Goal: Entertainment & Leisure: Consume media (video, audio)

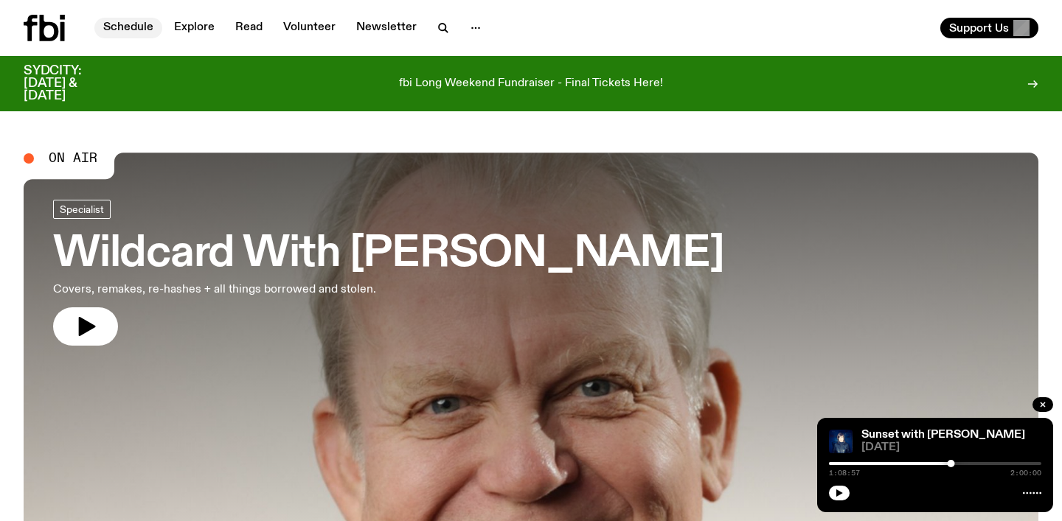
click at [127, 30] on link "Schedule" at bounding box center [128, 28] width 68 height 21
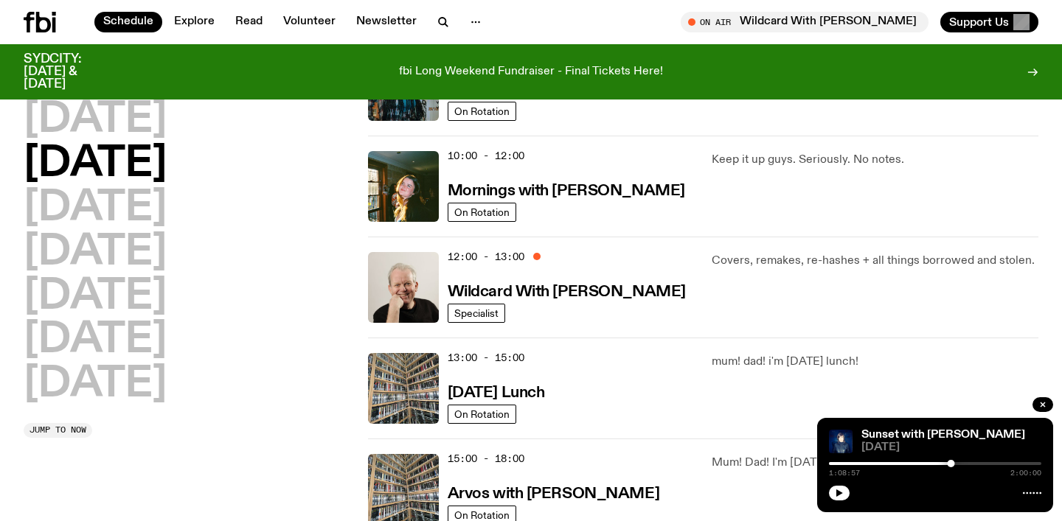
scroll to position [233, 0]
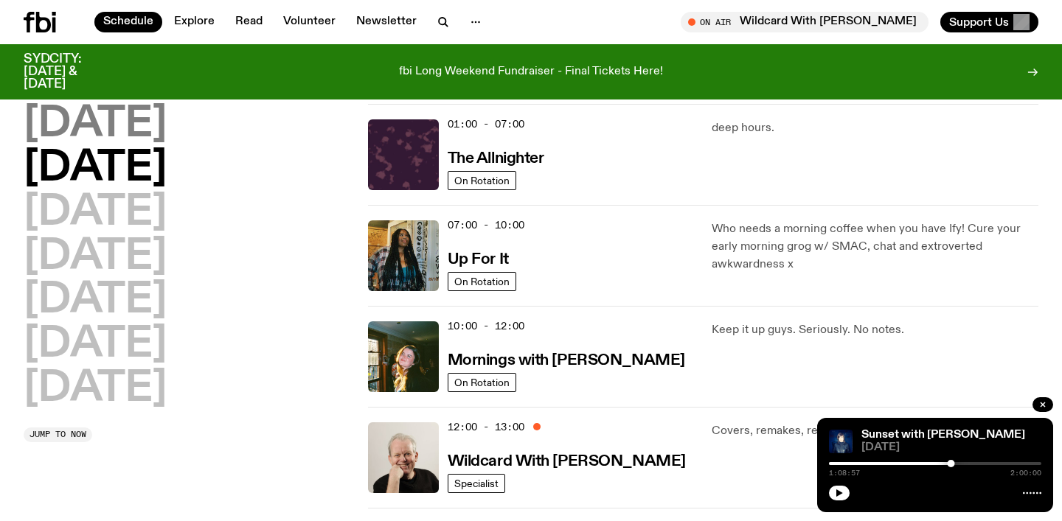
click at [140, 134] on h2 "[DATE]" at bounding box center [95, 124] width 143 height 41
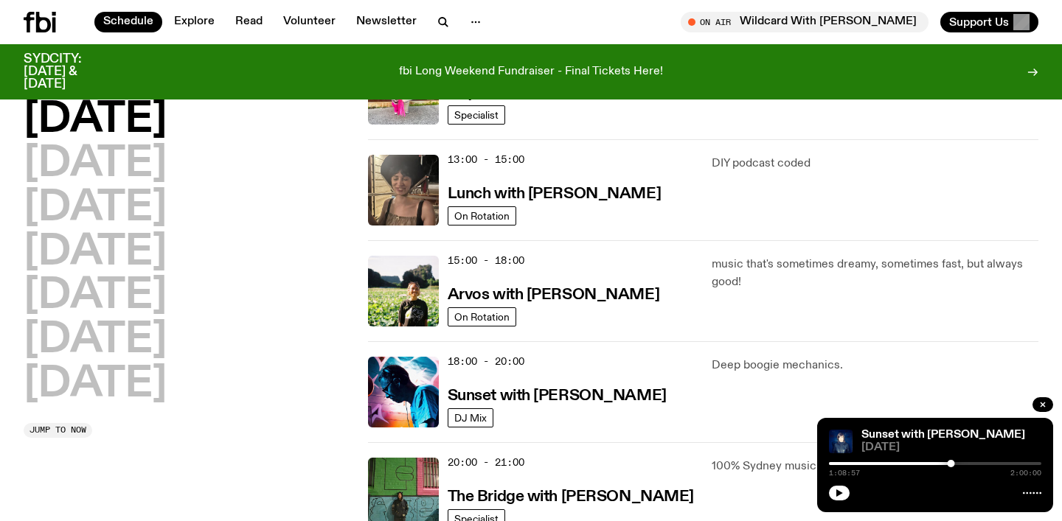
scroll to position [413, 0]
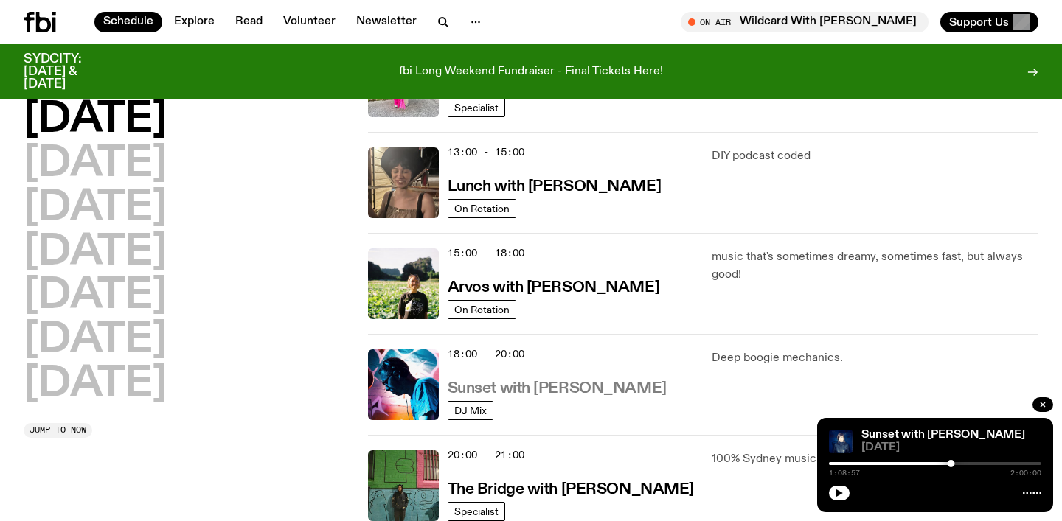
click at [524, 382] on h3 "Sunset with [PERSON_NAME]" at bounding box center [556, 388] width 219 height 15
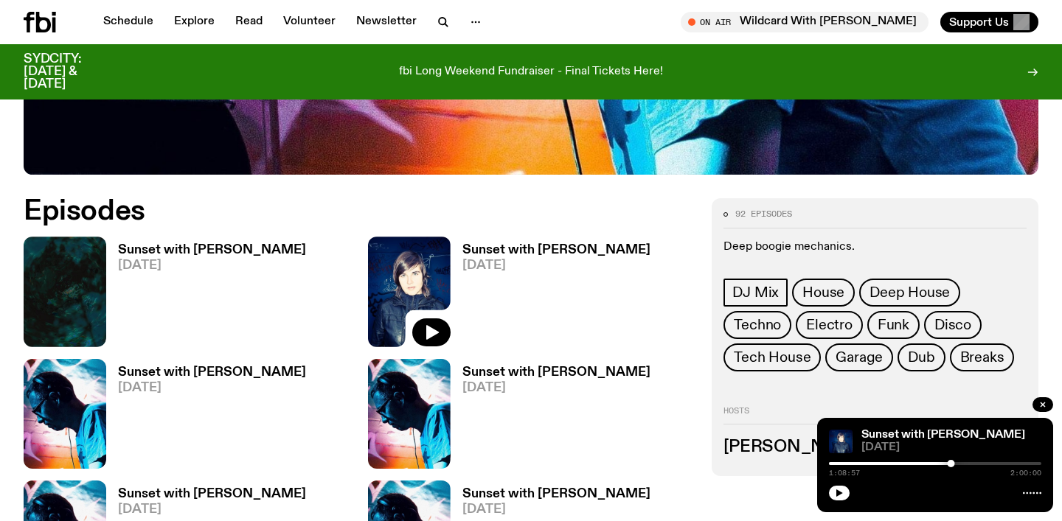
scroll to position [644, 0]
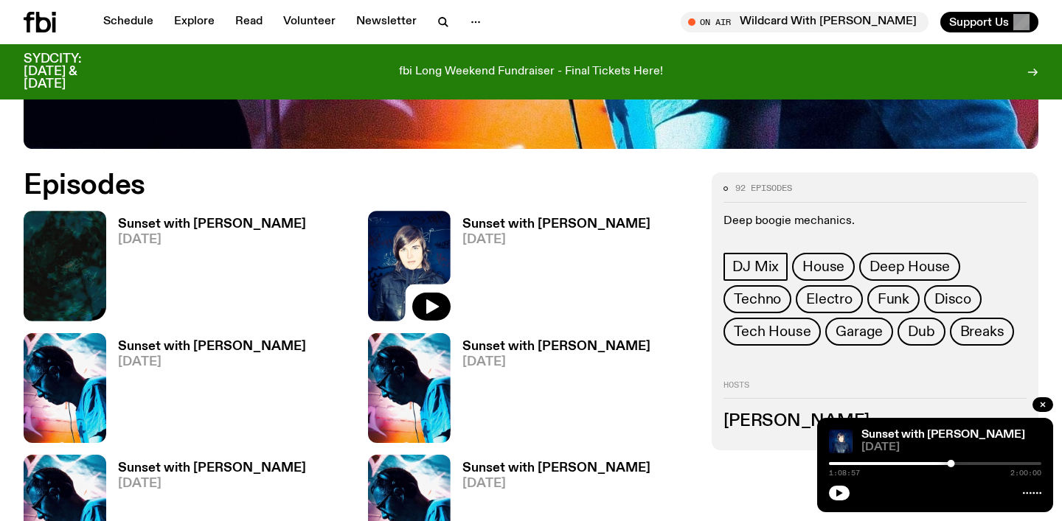
click at [67, 275] on img at bounding box center [65, 266] width 83 height 110
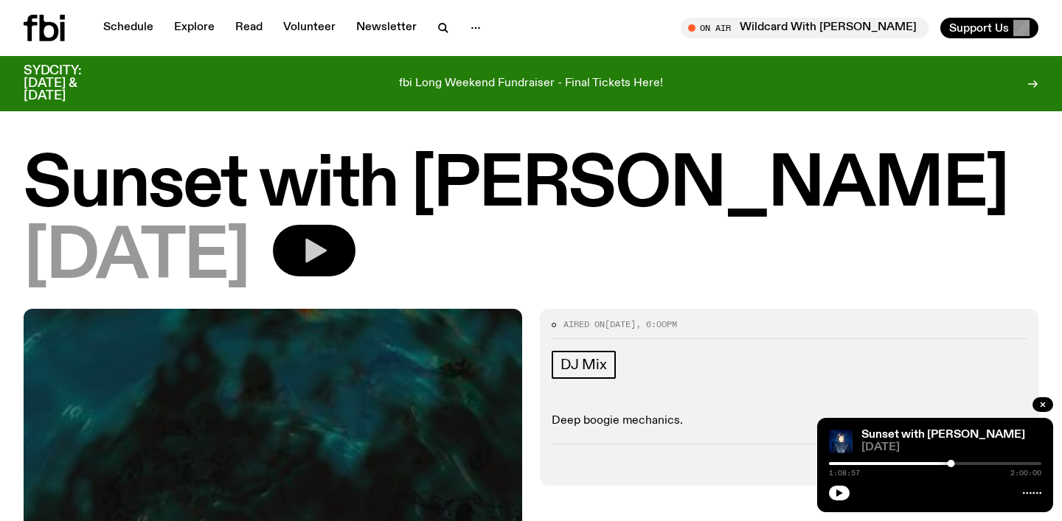
click at [327, 253] on icon "button" at bounding box center [315, 251] width 21 height 24
click at [329, 243] on icon "button" at bounding box center [313, 250] width 29 height 29
click at [355, 268] on button "button" at bounding box center [314, 251] width 83 height 52
click at [355, 263] on button "button" at bounding box center [314, 251] width 83 height 52
click at [835, 492] on icon "button" at bounding box center [839, 493] width 9 height 9
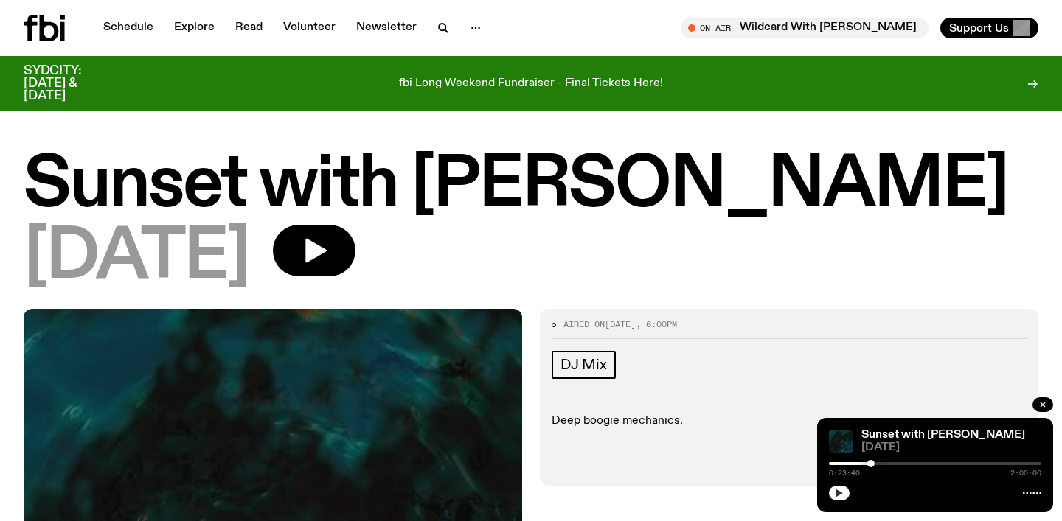
click at [839, 484] on div at bounding box center [935, 492] width 212 height 18
click at [839, 494] on icon "button" at bounding box center [839, 493] width 7 height 7
click at [355, 248] on button "button" at bounding box center [314, 251] width 83 height 52
click at [327, 248] on icon "button" at bounding box center [315, 251] width 21 height 24
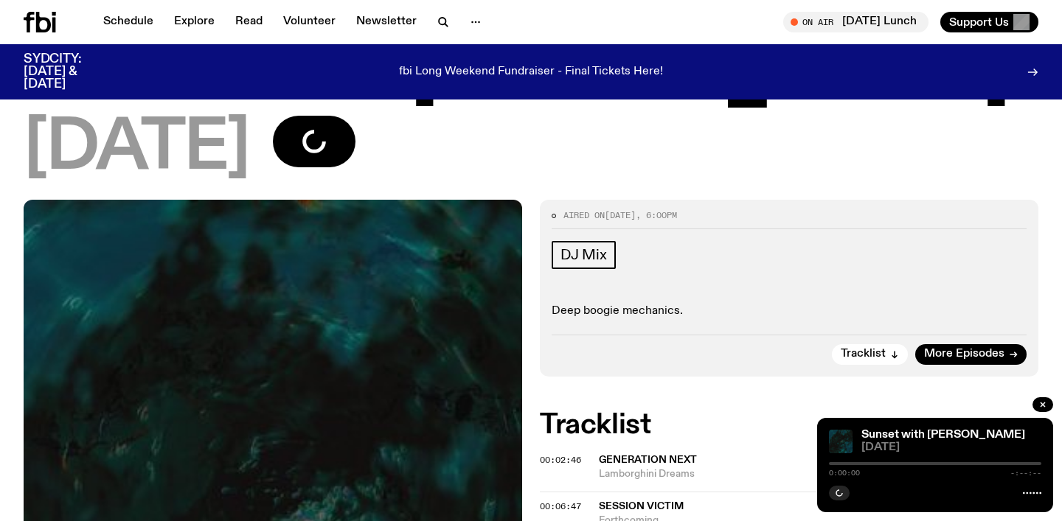
scroll to position [108, 0]
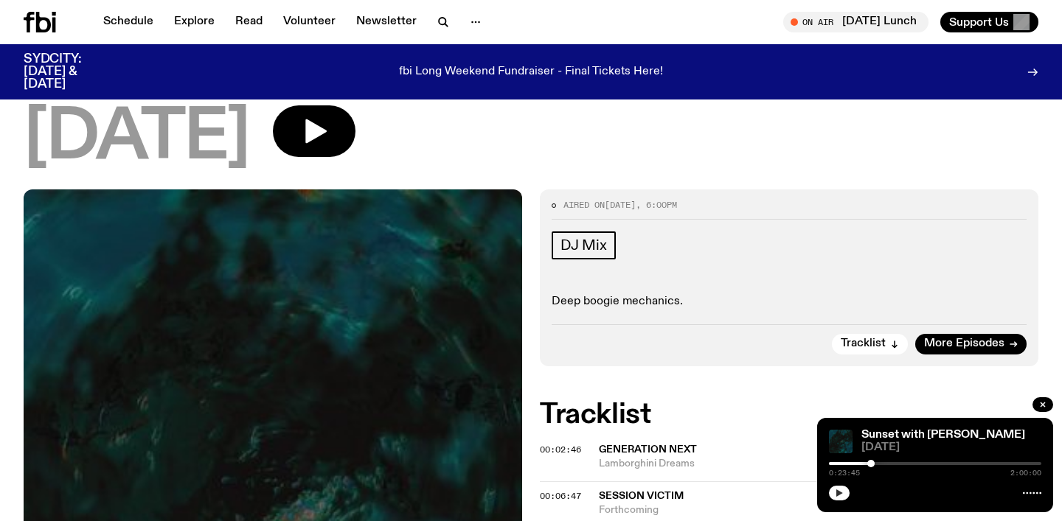
click at [838, 492] on icon "button" at bounding box center [839, 493] width 7 height 7
click at [843, 496] on icon "button" at bounding box center [839, 493] width 9 height 9
click at [355, 123] on button "button" at bounding box center [314, 131] width 83 height 52
click at [844, 495] on button "button" at bounding box center [839, 493] width 21 height 15
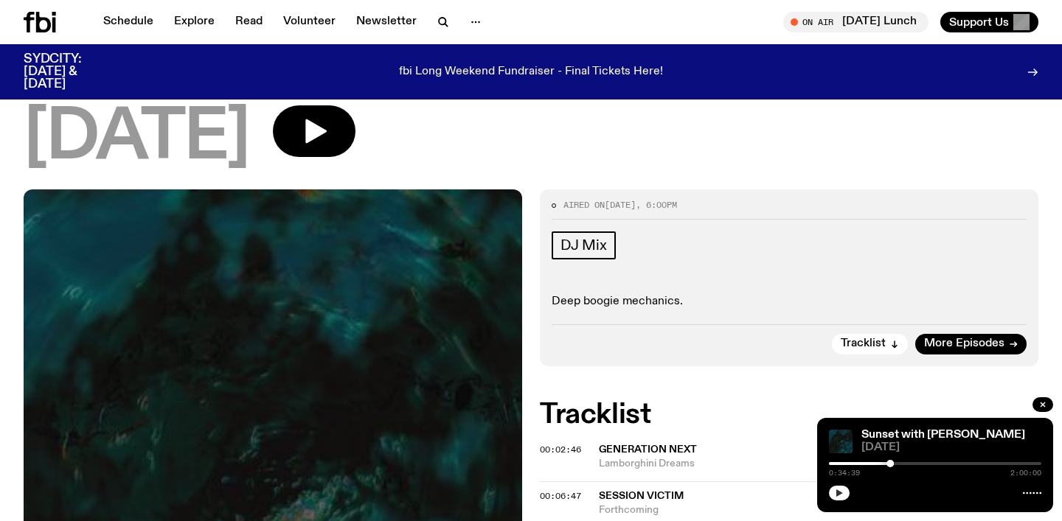
click at [840, 493] on icon "button" at bounding box center [839, 493] width 7 height 7
click at [835, 489] on icon "button" at bounding box center [839, 493] width 9 height 9
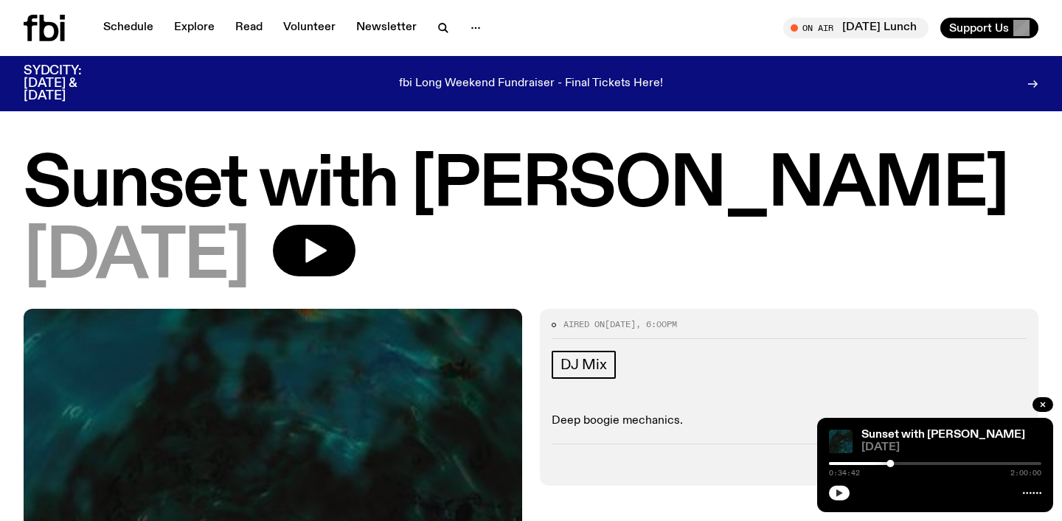
click at [841, 486] on button "button" at bounding box center [839, 493] width 21 height 15
click at [836, 492] on icon "button" at bounding box center [839, 493] width 7 height 7
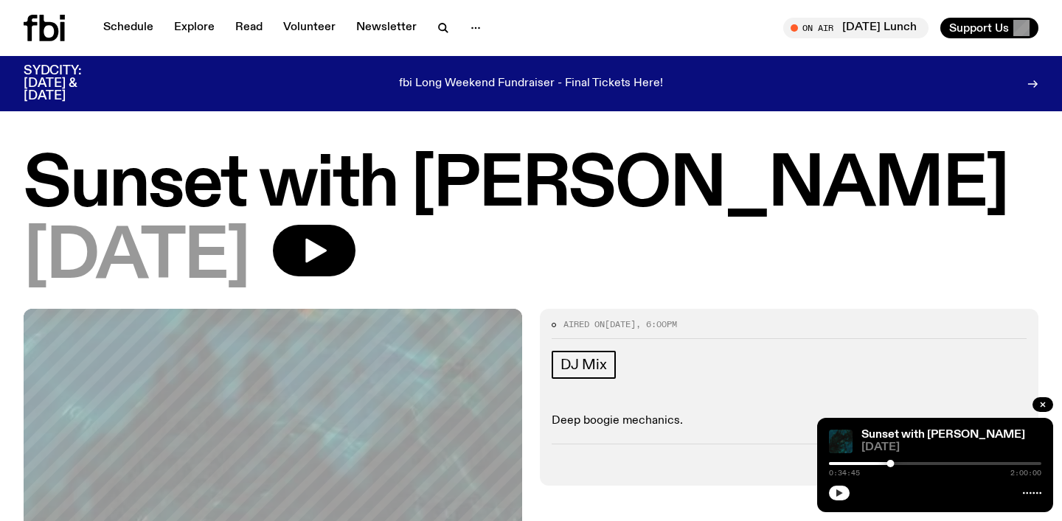
click at [840, 495] on icon "button" at bounding box center [839, 493] width 9 height 9
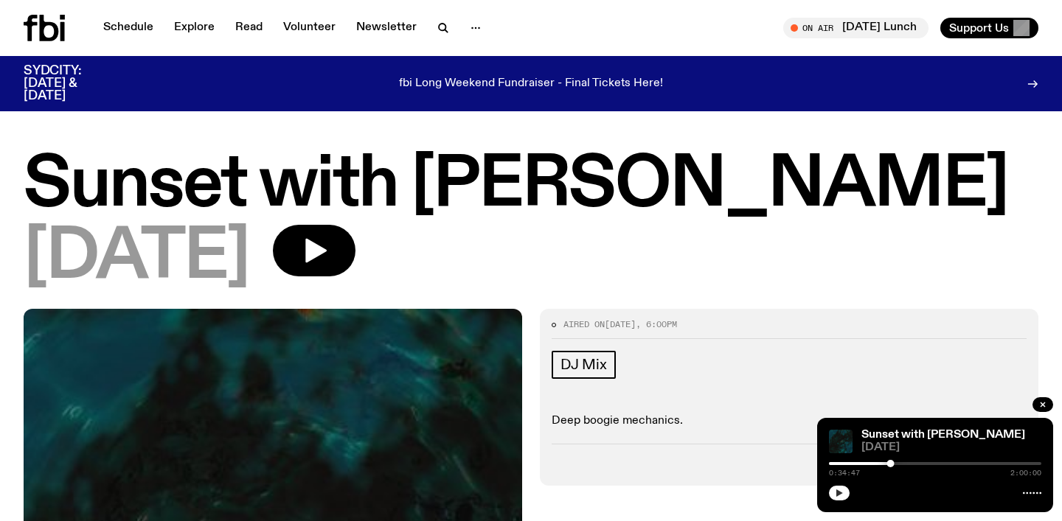
click at [826, 492] on div "Sunset with Simon Caldwell 29.09.25 0:34:47 2:00:00" at bounding box center [935, 465] width 236 height 94
click at [835, 492] on icon "button" at bounding box center [839, 493] width 9 height 9
click at [355, 262] on button "button" at bounding box center [314, 251] width 83 height 52
click at [840, 492] on icon "button" at bounding box center [839, 493] width 7 height 7
click at [840, 496] on icon "button" at bounding box center [839, 493] width 9 height 9
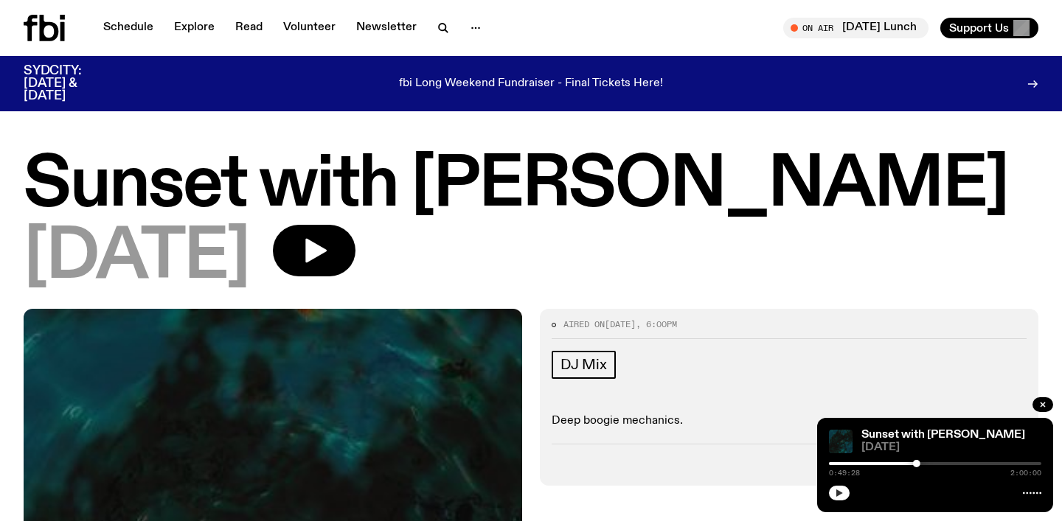
click at [837, 494] on icon "button" at bounding box center [839, 493] width 7 height 7
click at [837, 491] on icon "button" at bounding box center [839, 493] width 7 height 7
click at [842, 492] on icon "button" at bounding box center [839, 493] width 9 height 9
click at [329, 259] on icon "button" at bounding box center [313, 250] width 29 height 29
click at [845, 493] on button "button" at bounding box center [839, 493] width 21 height 15
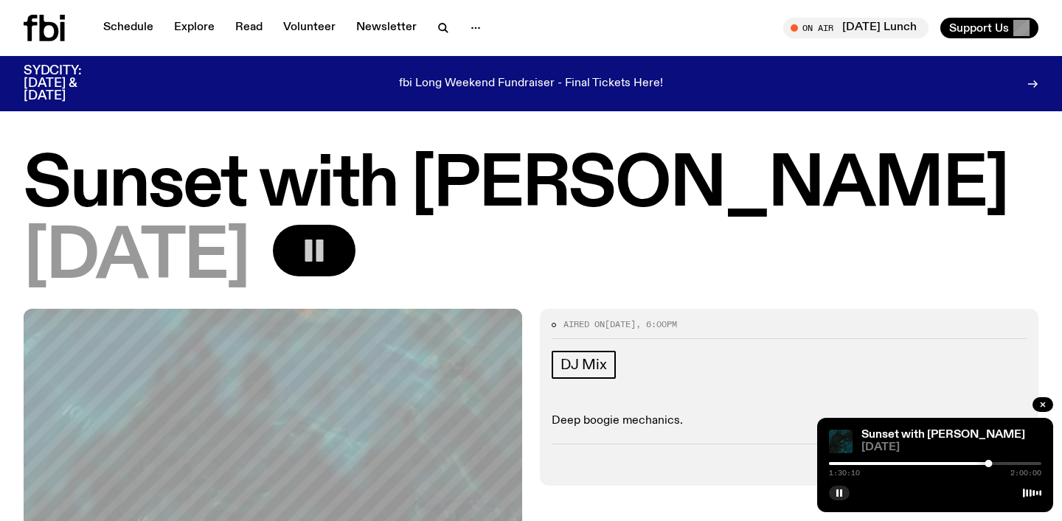
click at [324, 248] on rect "button" at bounding box center [319, 251] width 7 height 22
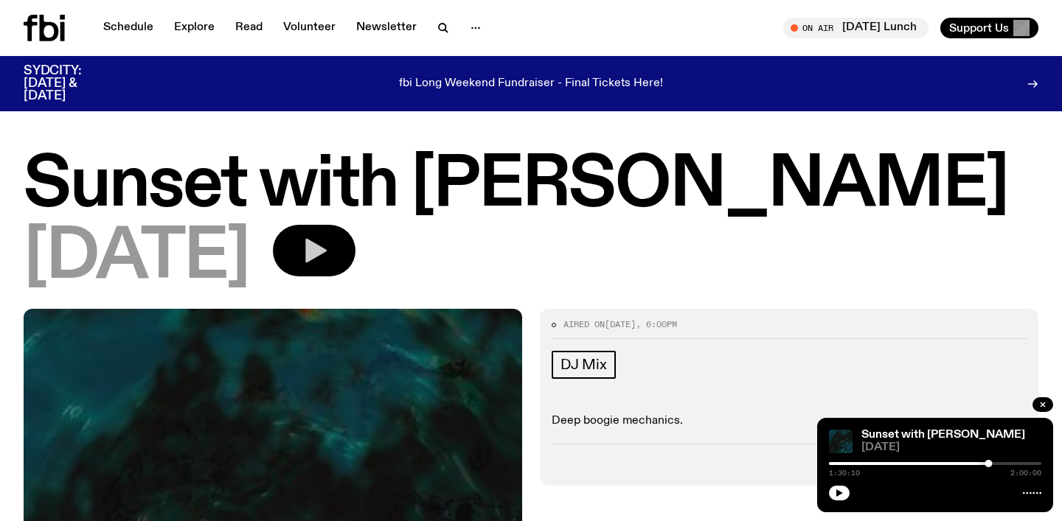
click at [327, 250] on icon "button" at bounding box center [315, 251] width 21 height 24
click at [329, 246] on icon "button" at bounding box center [313, 250] width 29 height 29
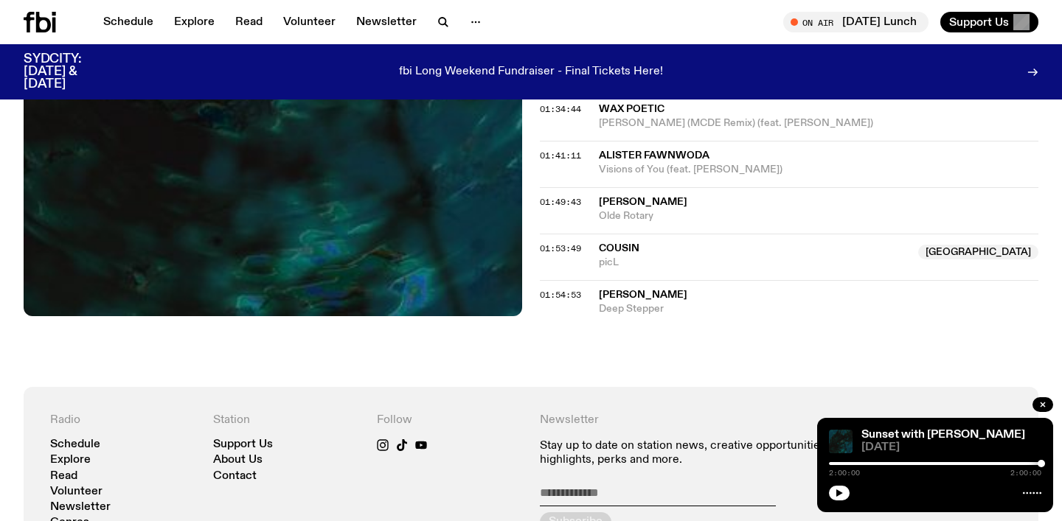
scroll to position [1211, 0]
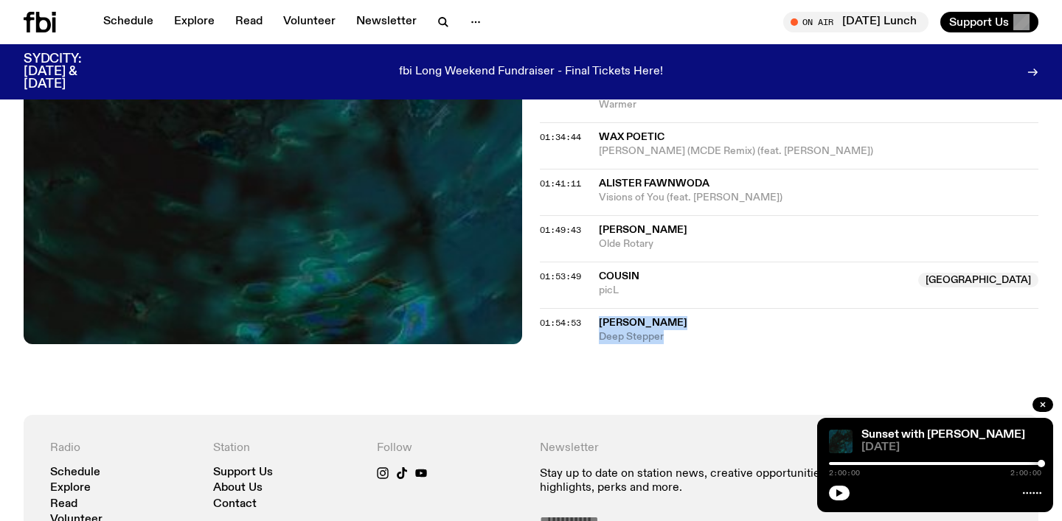
drag, startPoint x: 681, startPoint y: 334, endPoint x: 583, endPoint y: 321, distance: 98.8
click at [583, 321] on div "01:54:53 [PERSON_NAME] Deep Stepper" at bounding box center [789, 326] width 498 height 36
copy div "[PERSON_NAME] Deep Stepper"
